Goal: Information Seeking & Learning: Learn about a topic

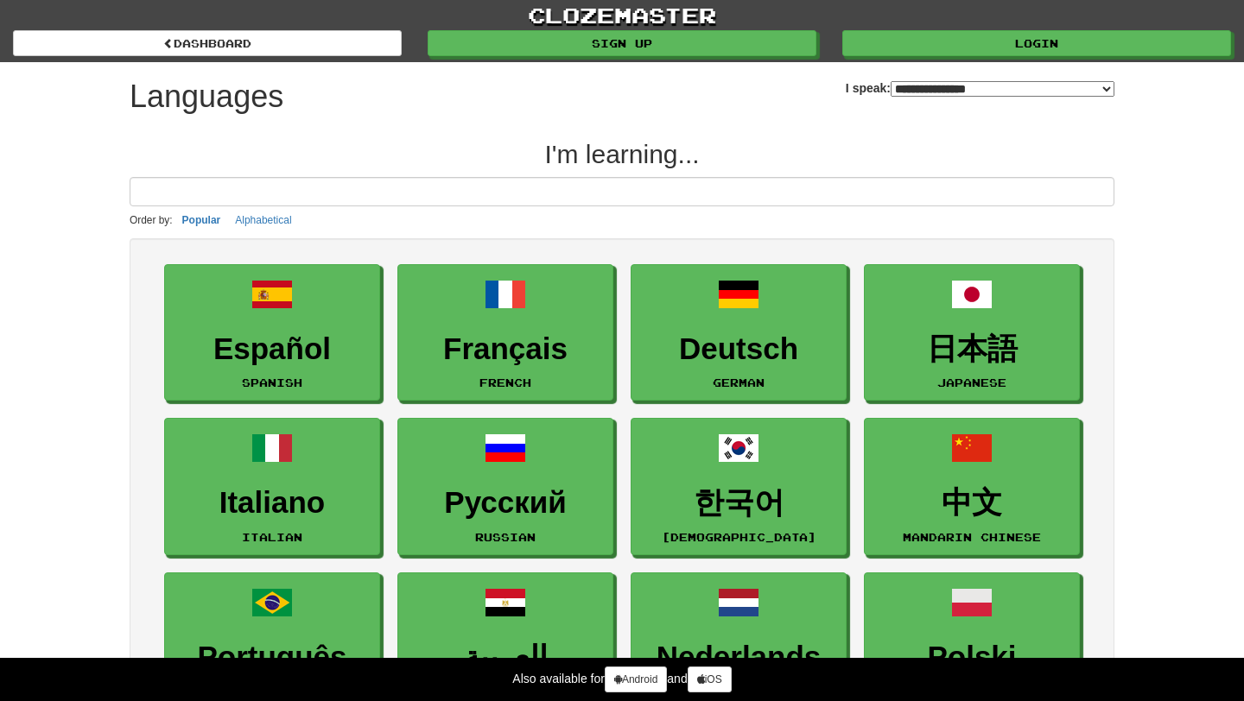
select select "*******"
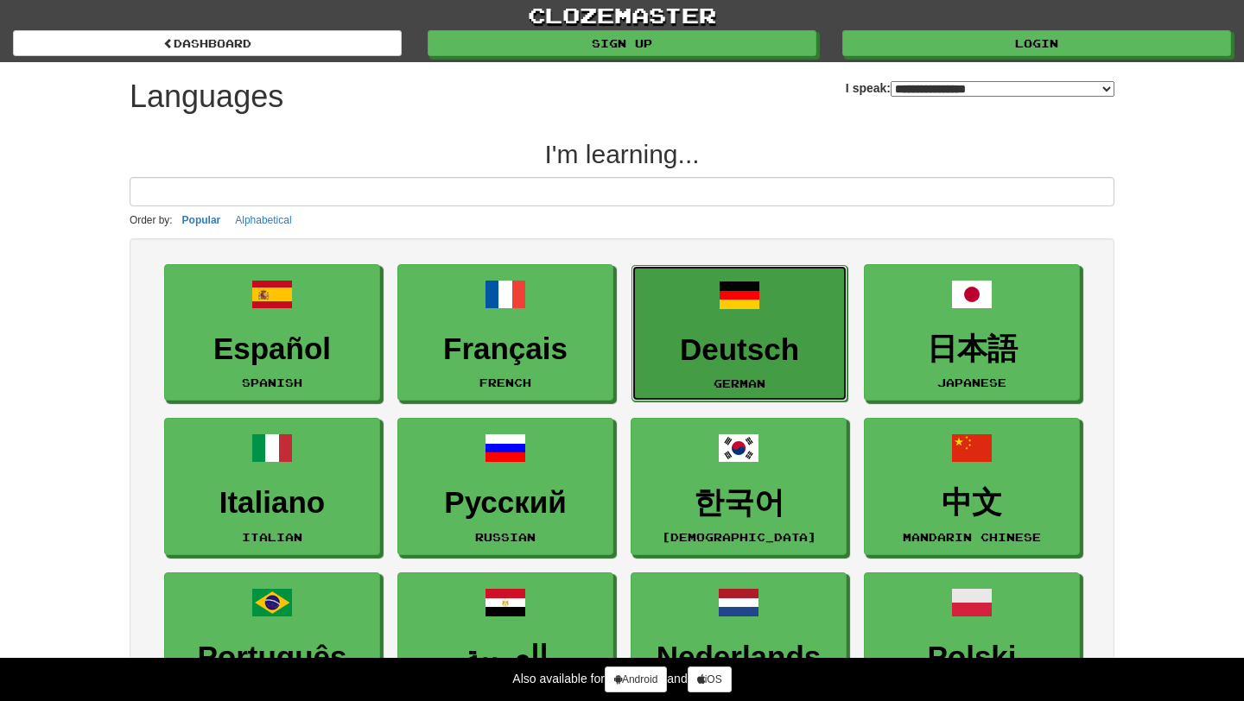
click at [685, 301] on link "Deutsch German" at bounding box center [739, 333] width 216 height 137
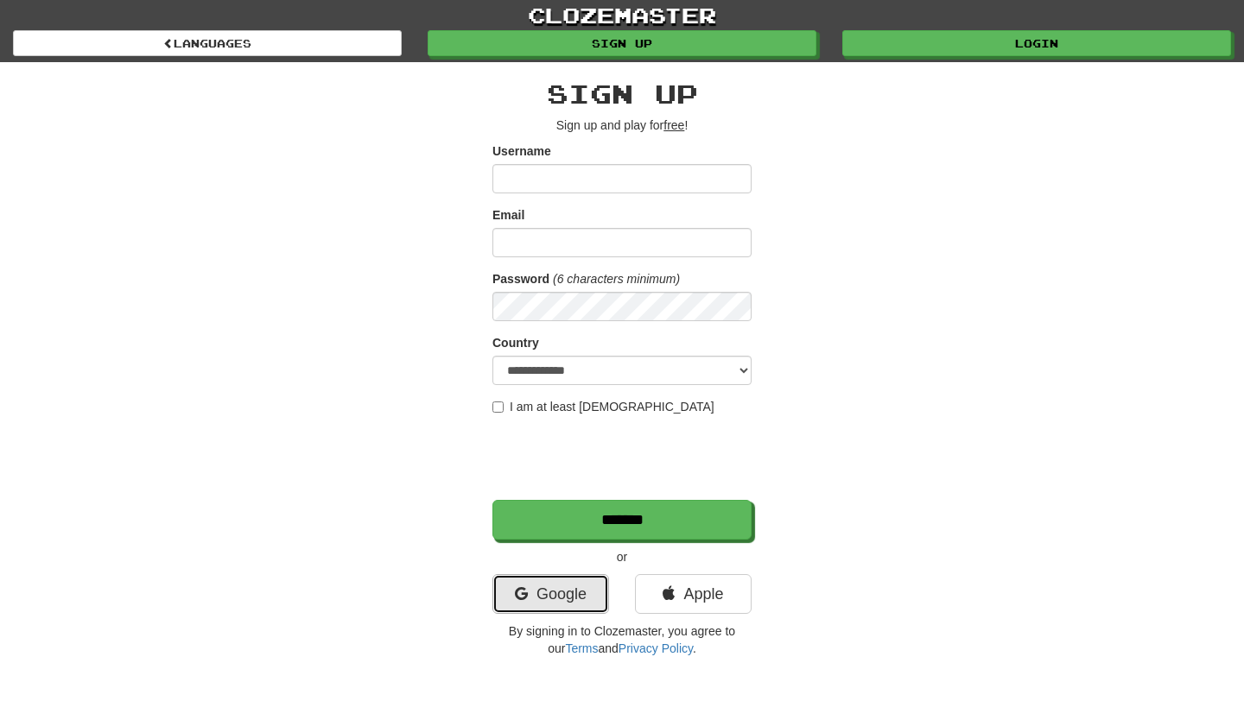
click at [574, 607] on link "Google" at bounding box center [550, 594] width 117 height 40
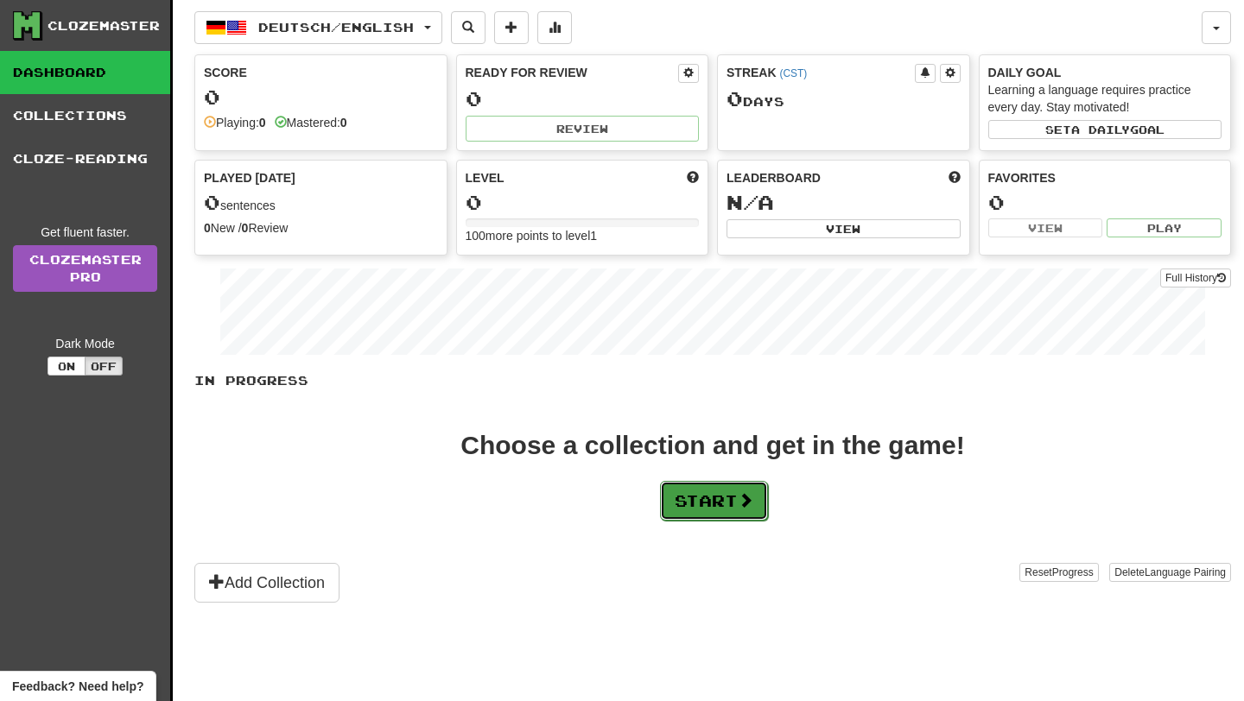
click at [724, 504] on button "Start" at bounding box center [714, 501] width 108 height 40
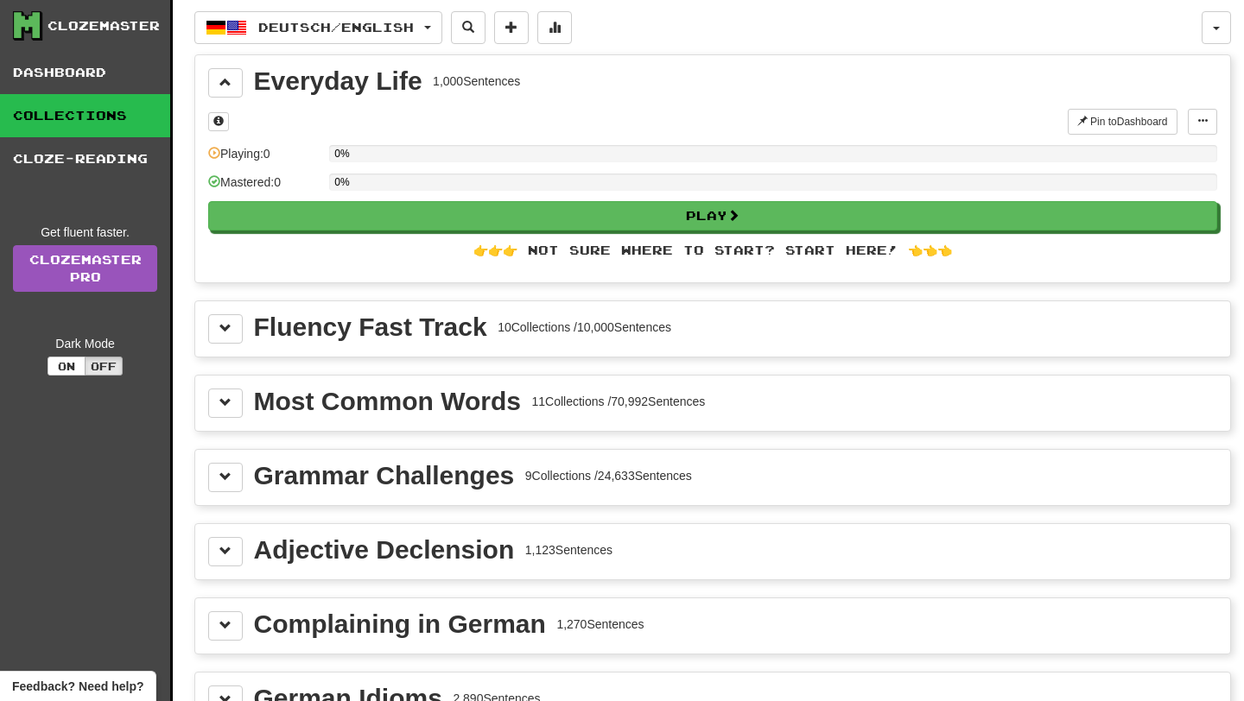
click at [706, 312] on div "Fluency Fast Track 10 Collections / 10,000 Sentences" at bounding box center [712, 328] width 1035 height 55
click at [233, 330] on button at bounding box center [225, 328] width 35 height 29
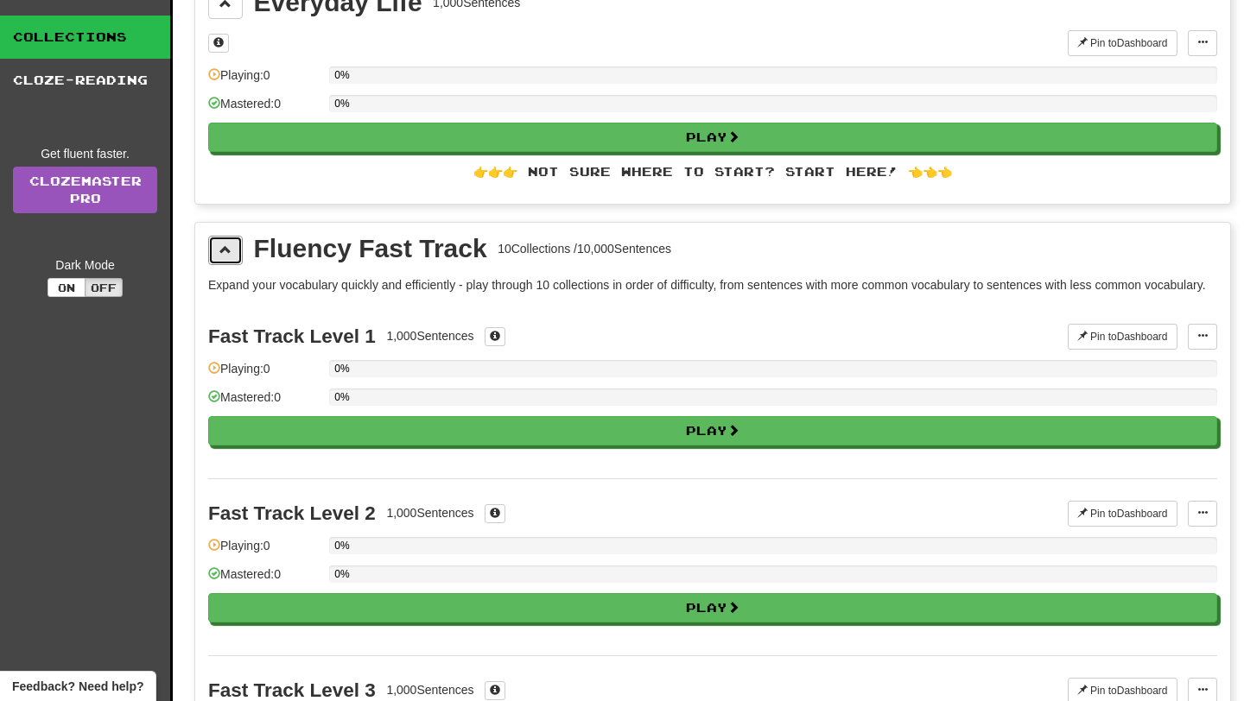
scroll to position [79, 0]
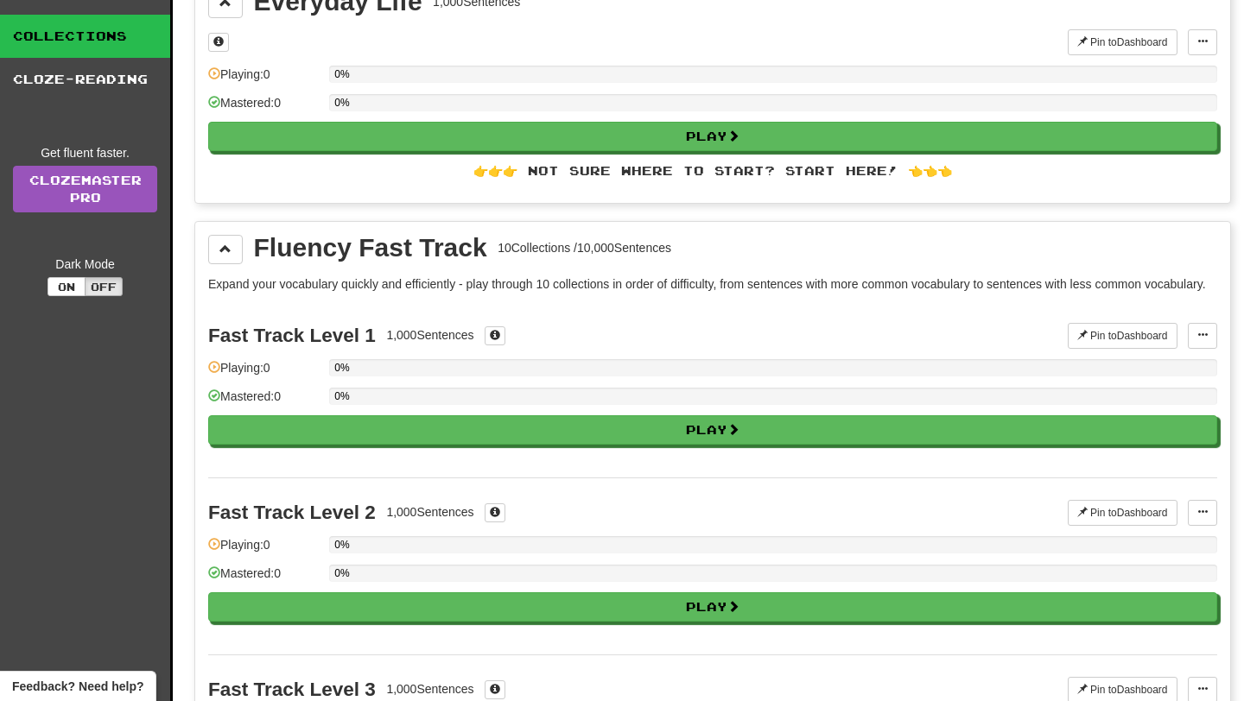
click at [331, 462] on div "Fast Track Level 1 1,000 Sentences Pin to Dashboard Pin to Dashboard Manage Sen…" at bounding box center [712, 389] width 1009 height 176
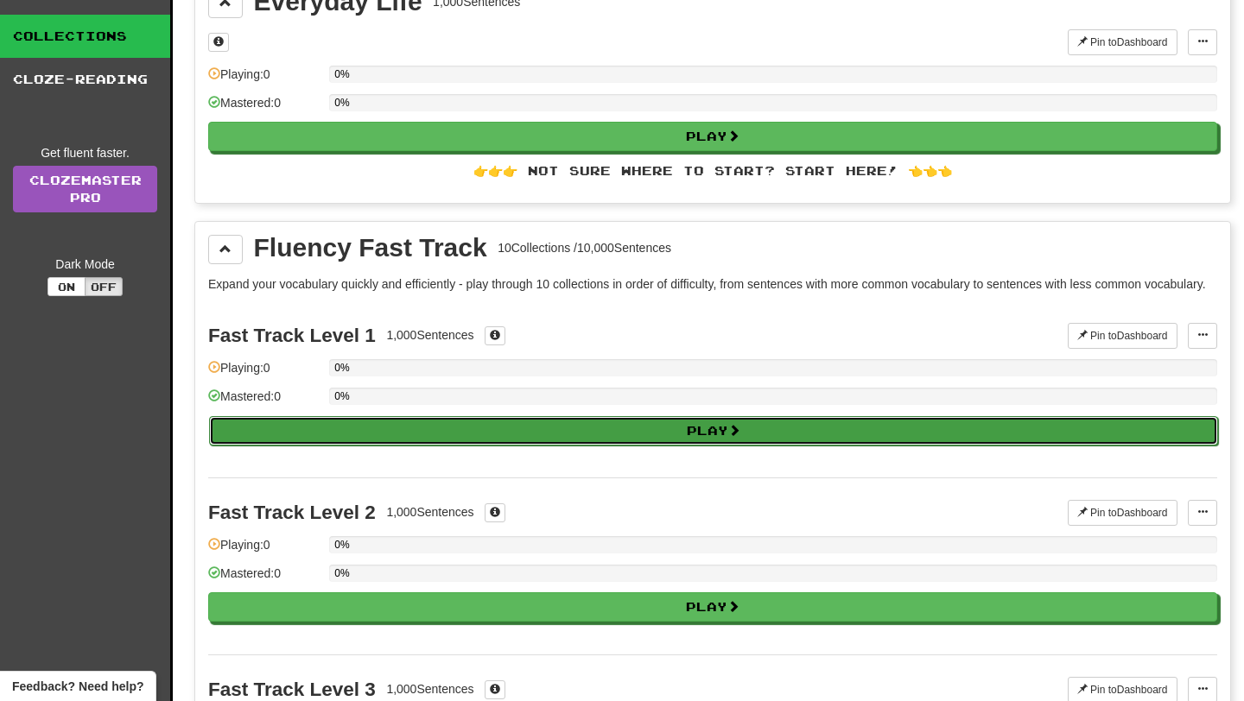
click at [340, 446] on button "Play" at bounding box center [713, 430] width 1009 height 29
select select "**"
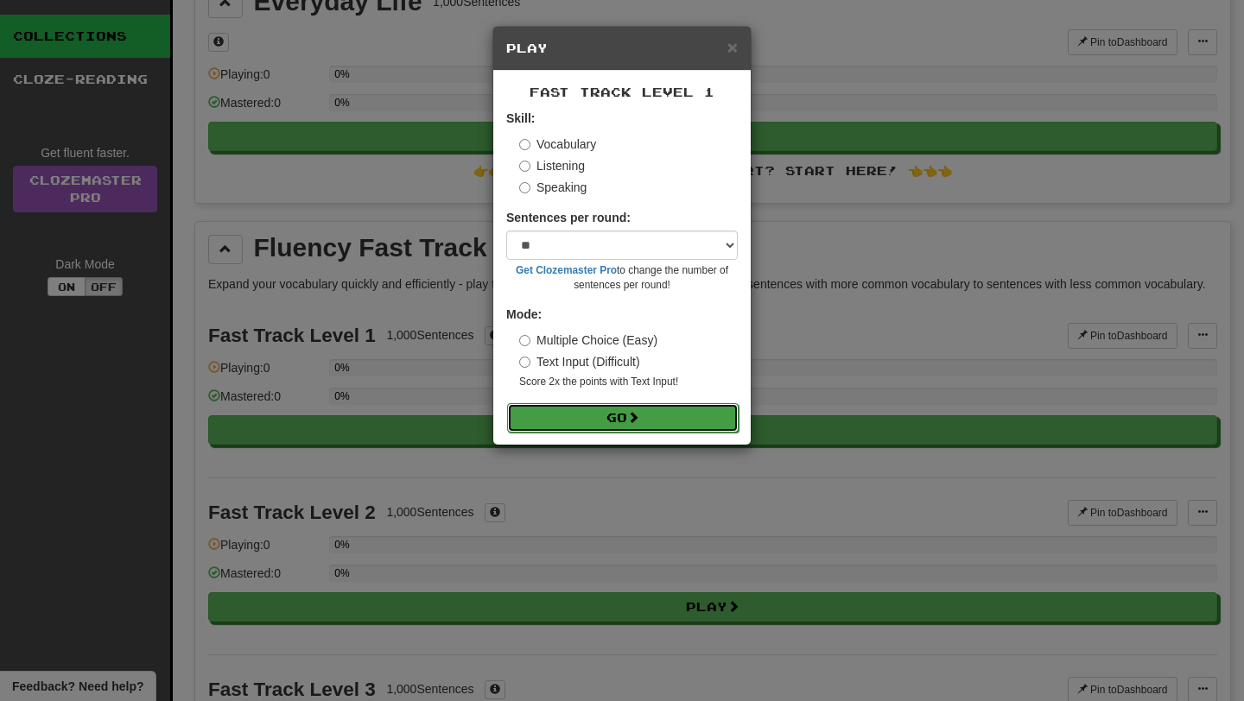
click at [547, 414] on button "Go" at bounding box center [622, 417] width 231 height 29
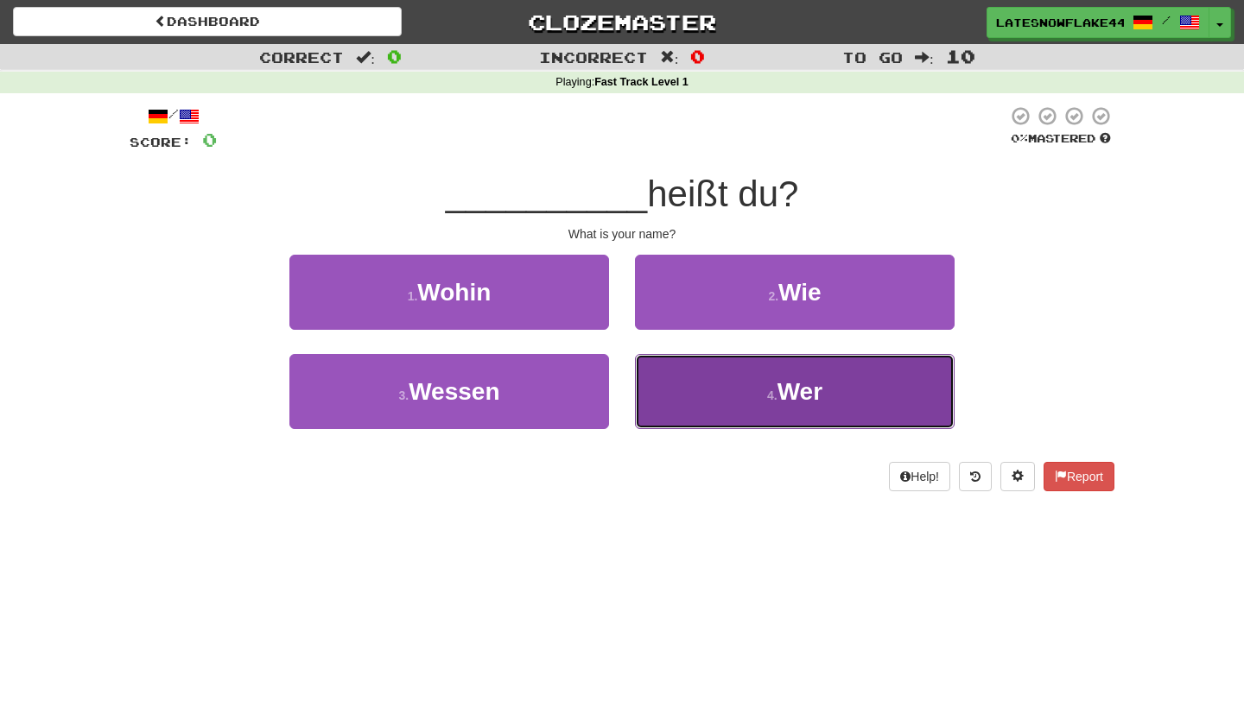
click at [704, 362] on button "4 . Wer" at bounding box center [795, 391] width 320 height 75
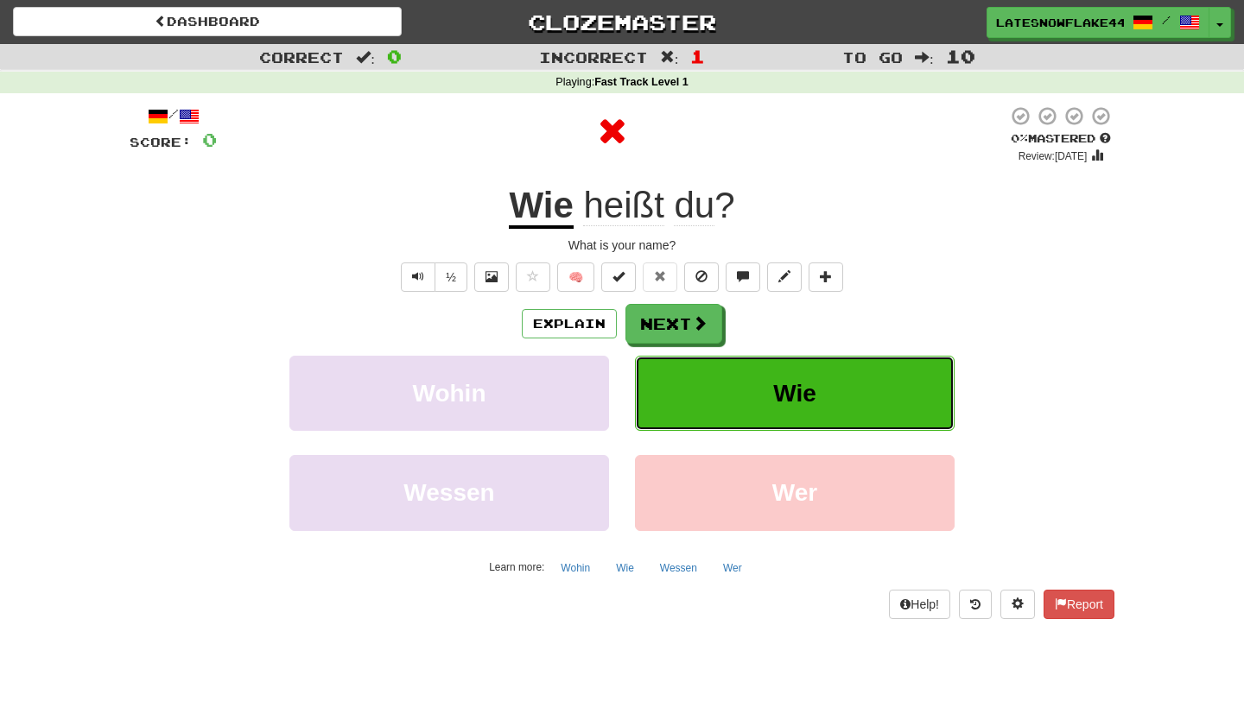
click at [802, 377] on button "Wie" at bounding box center [795, 393] width 320 height 75
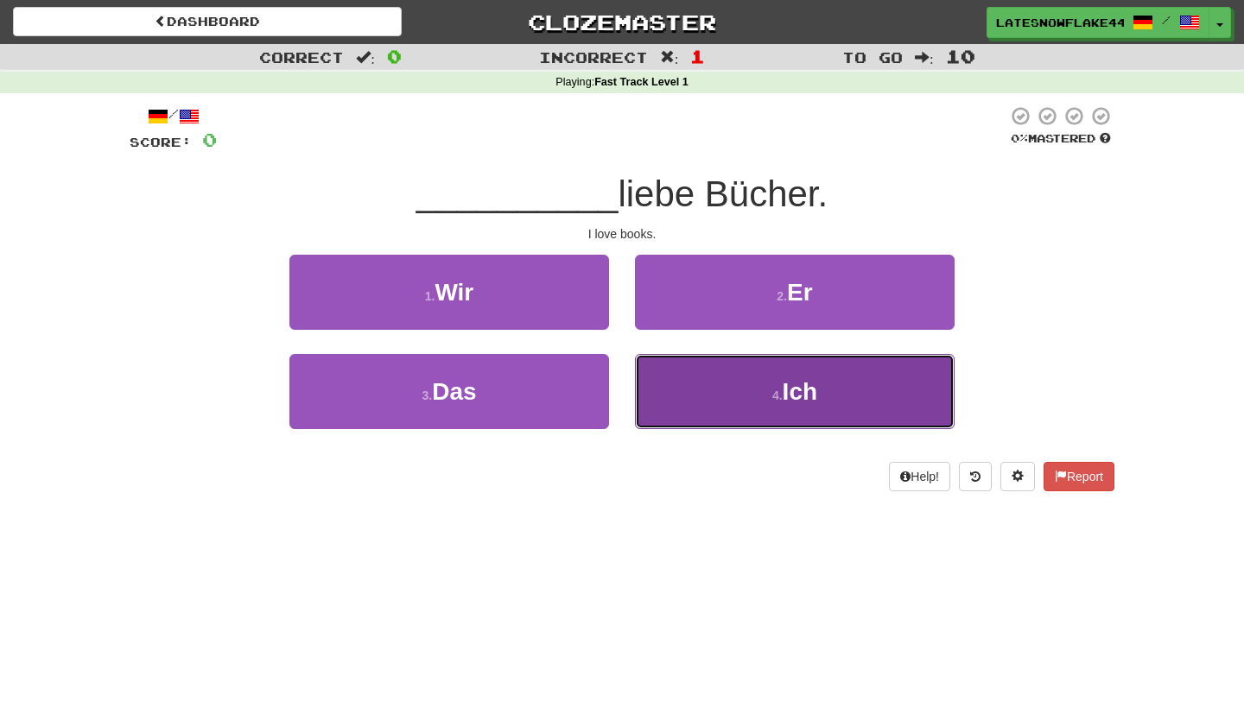
click at [668, 393] on button "4 . Ich" at bounding box center [795, 391] width 320 height 75
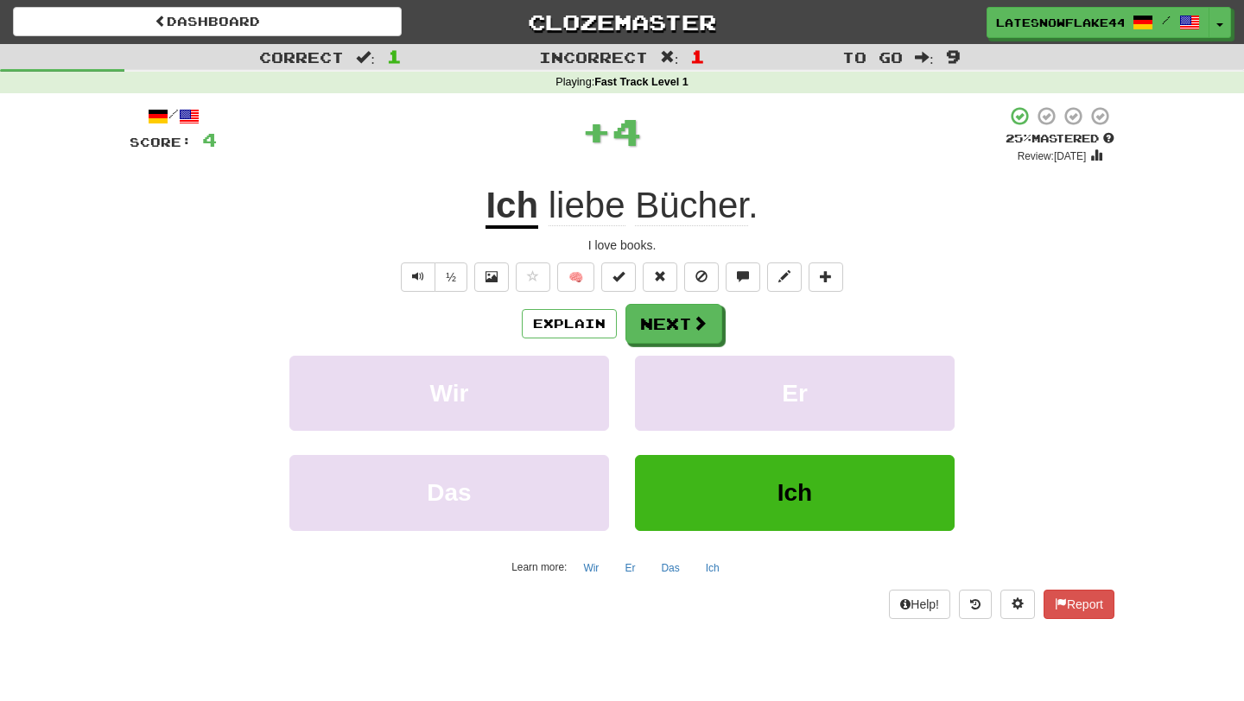
click at [653, 297] on div "/ Score: 4 + 4 25 % Mastered Review: 2025-08-19 Ich liebe Bücher . I love books…" at bounding box center [622, 361] width 985 height 513
click at [673, 330] on button "Next" at bounding box center [674, 325] width 97 height 40
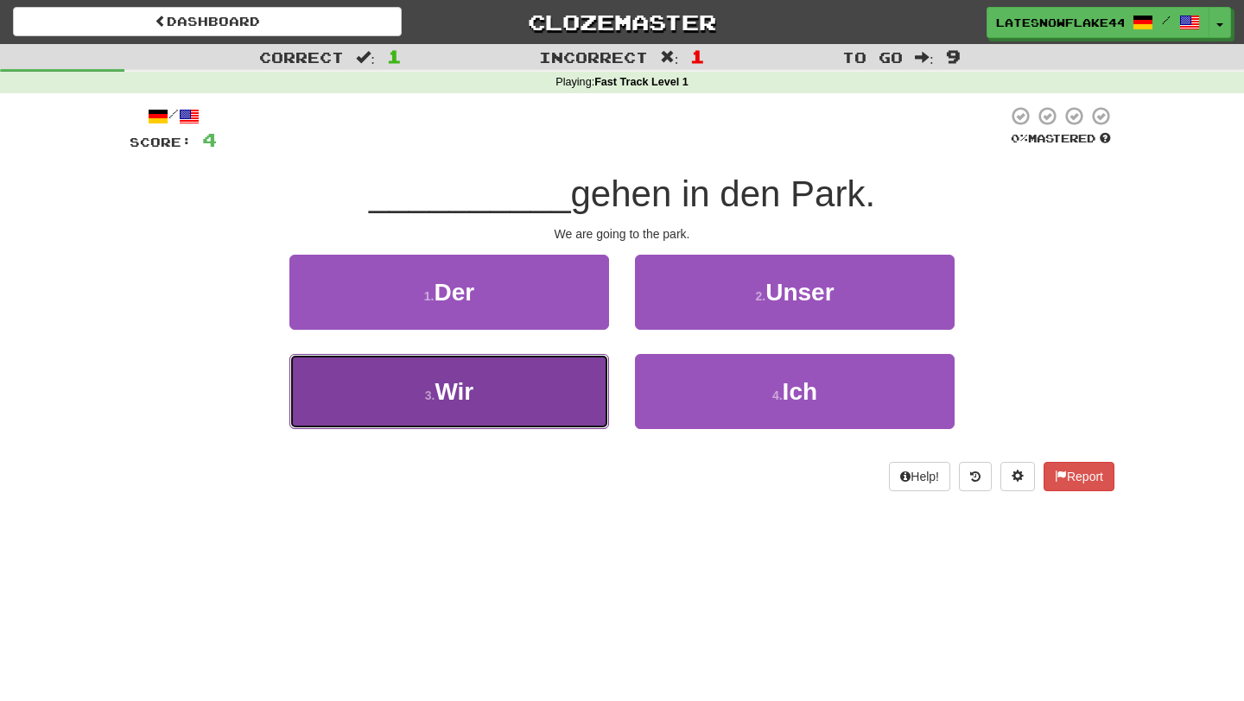
click at [573, 391] on button "3 . Wir" at bounding box center [449, 391] width 320 height 75
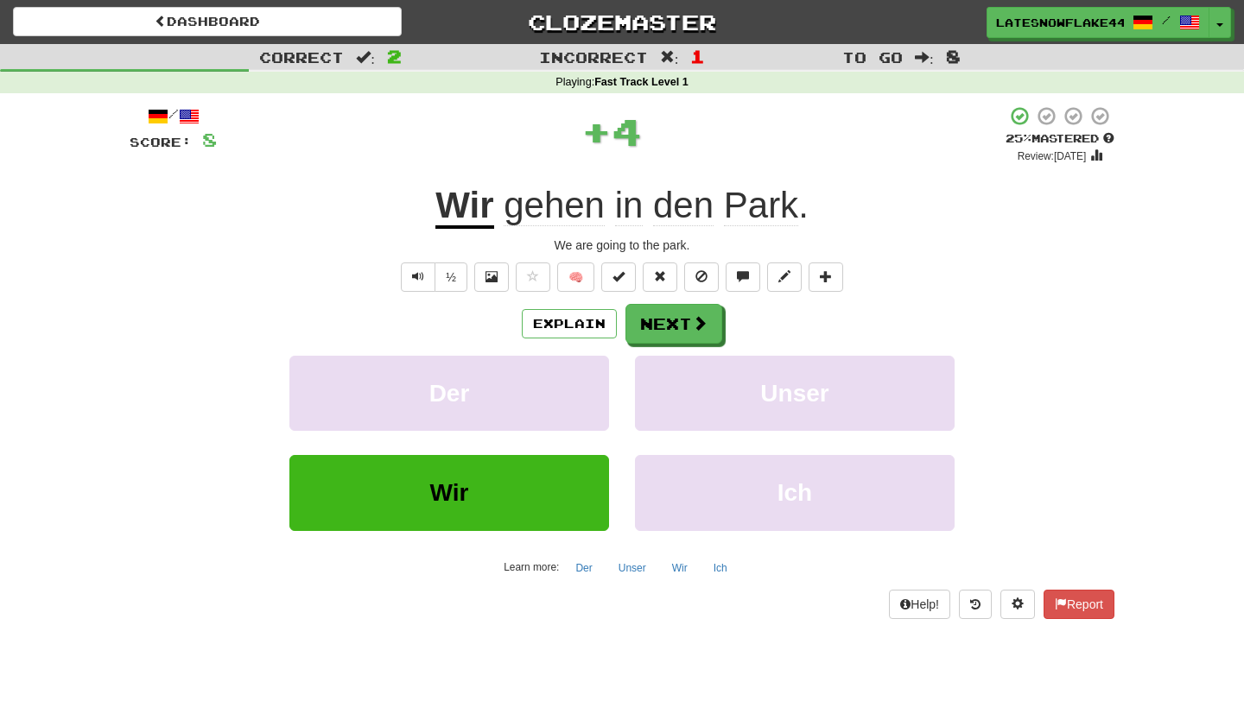
click at [660, 346] on div "Explain Next Der Unser Wir Ich Learn more: Der Unser Wir Ich" at bounding box center [622, 442] width 985 height 277
click at [665, 334] on button "Next" at bounding box center [674, 325] width 97 height 40
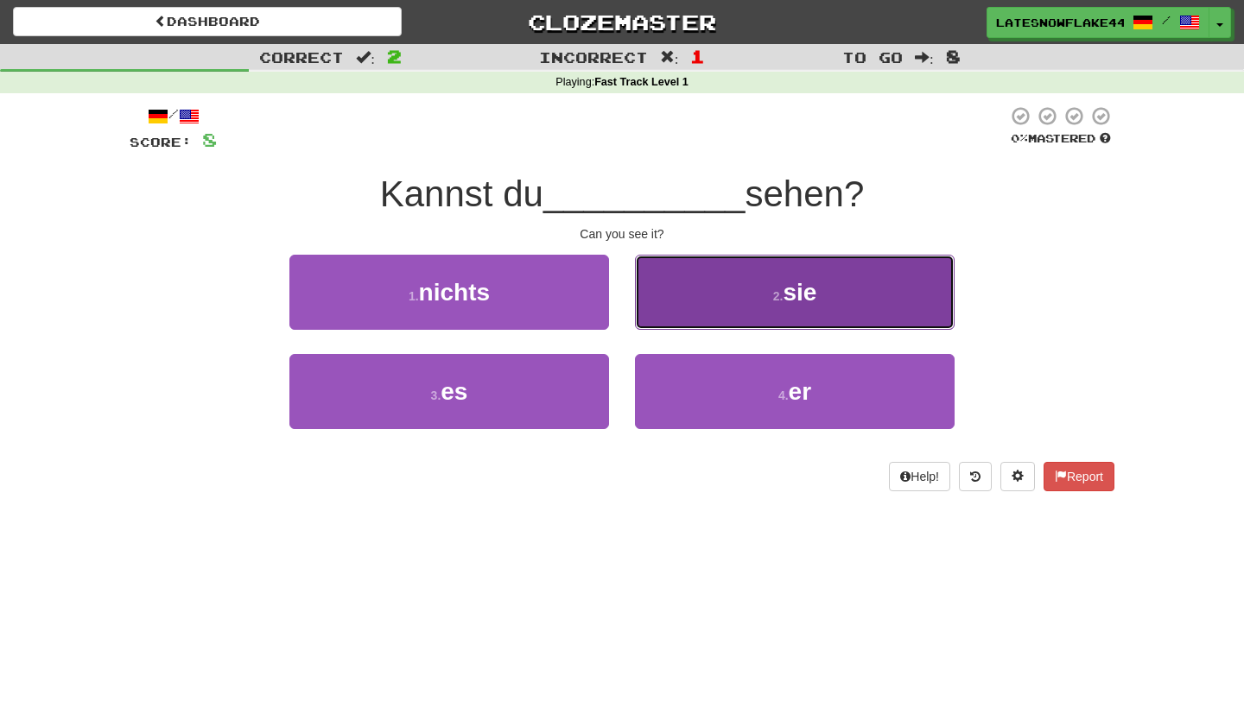
click at [711, 307] on button "2 . sie" at bounding box center [795, 292] width 320 height 75
